Goal: Task Accomplishment & Management: Manage account settings

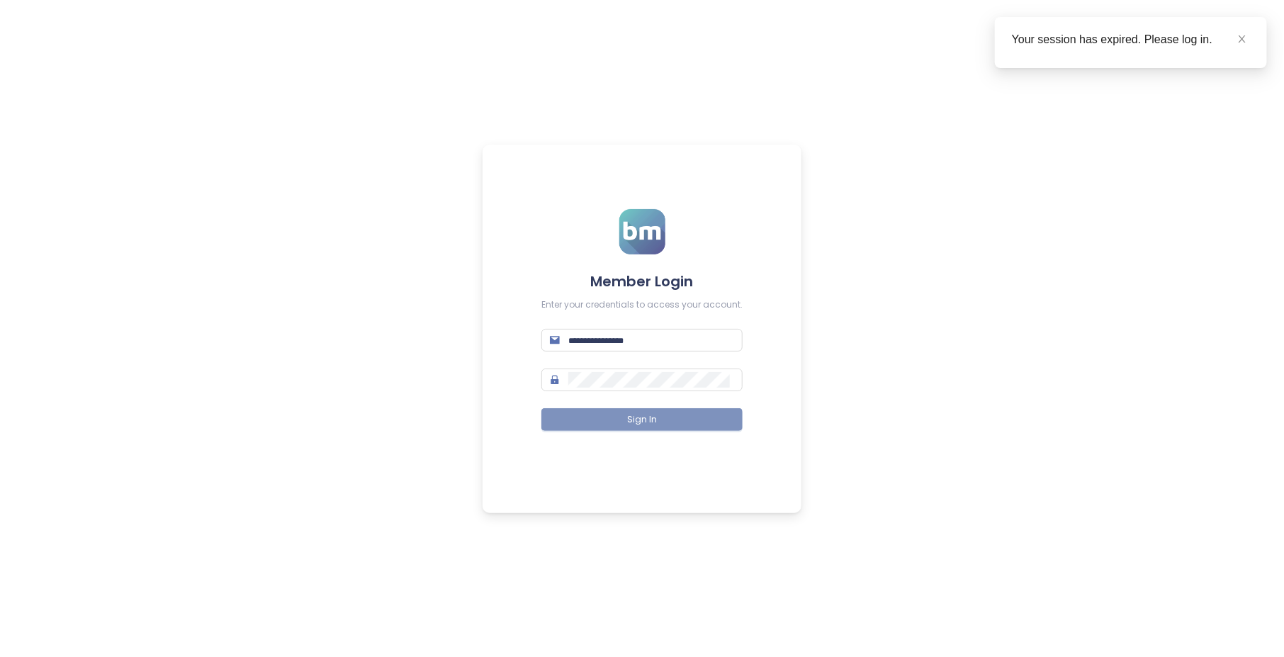
type input "**********"
click at [626, 420] on button "Sign In" at bounding box center [641, 419] width 201 height 23
